Goal: Task Accomplishment & Management: Use online tool/utility

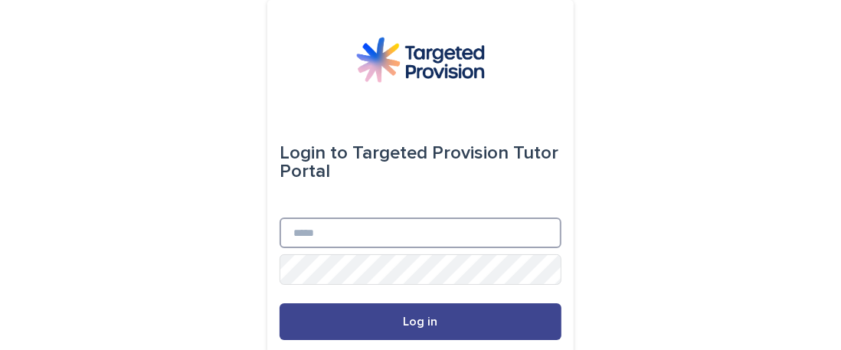
type input "**********"
click at [411, 327] on span "Log in" at bounding box center [421, 322] width 34 height 12
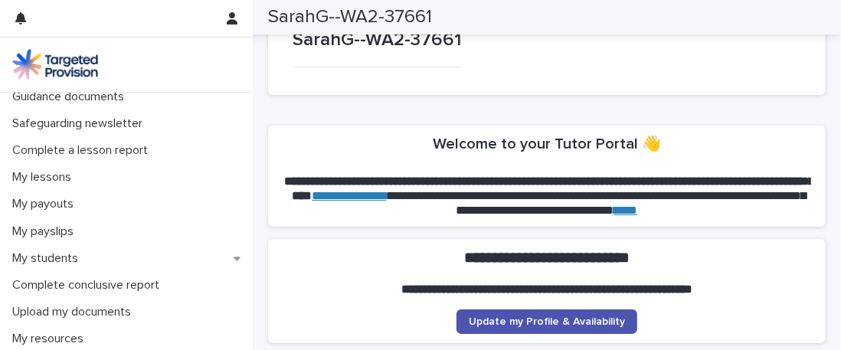
scroll to position [152, 0]
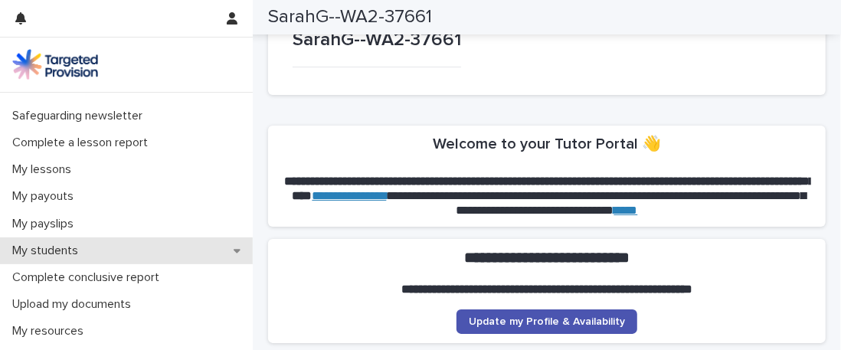
click at [74, 240] on div "My students" at bounding box center [126, 250] width 253 height 27
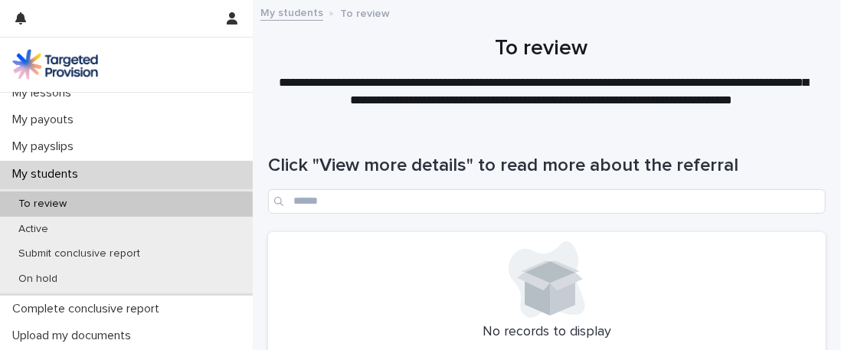
scroll to position [255, 0]
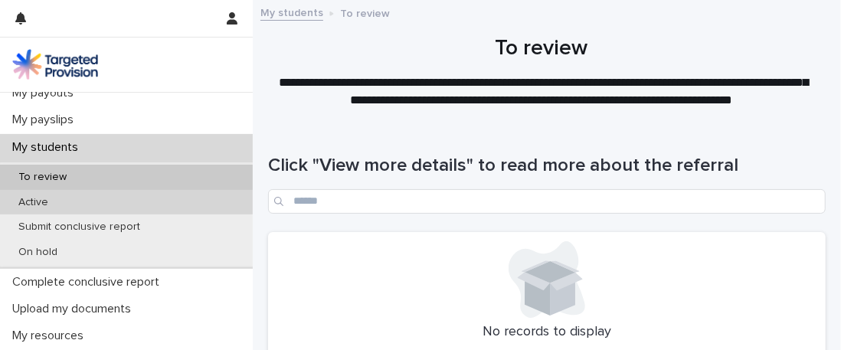
click at [44, 205] on p "Active" at bounding box center [33, 202] width 54 height 13
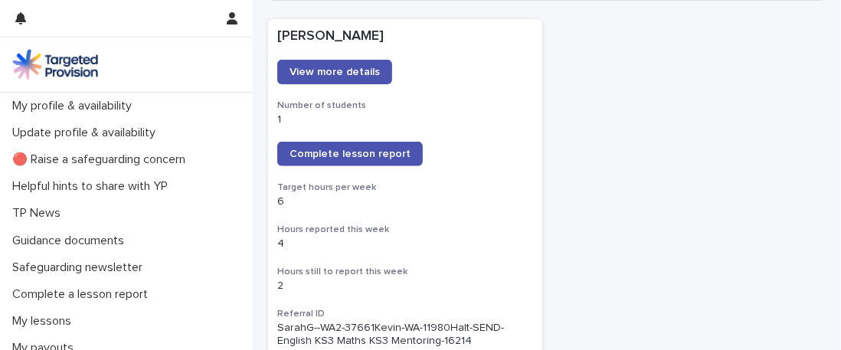
scroll to position [227, 0]
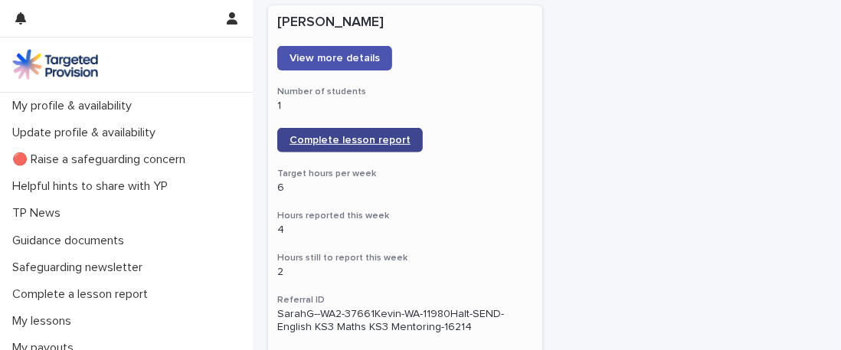
click at [328, 136] on span "Complete lesson report" at bounding box center [350, 140] width 121 height 11
